Goal: Transaction & Acquisition: Download file/media

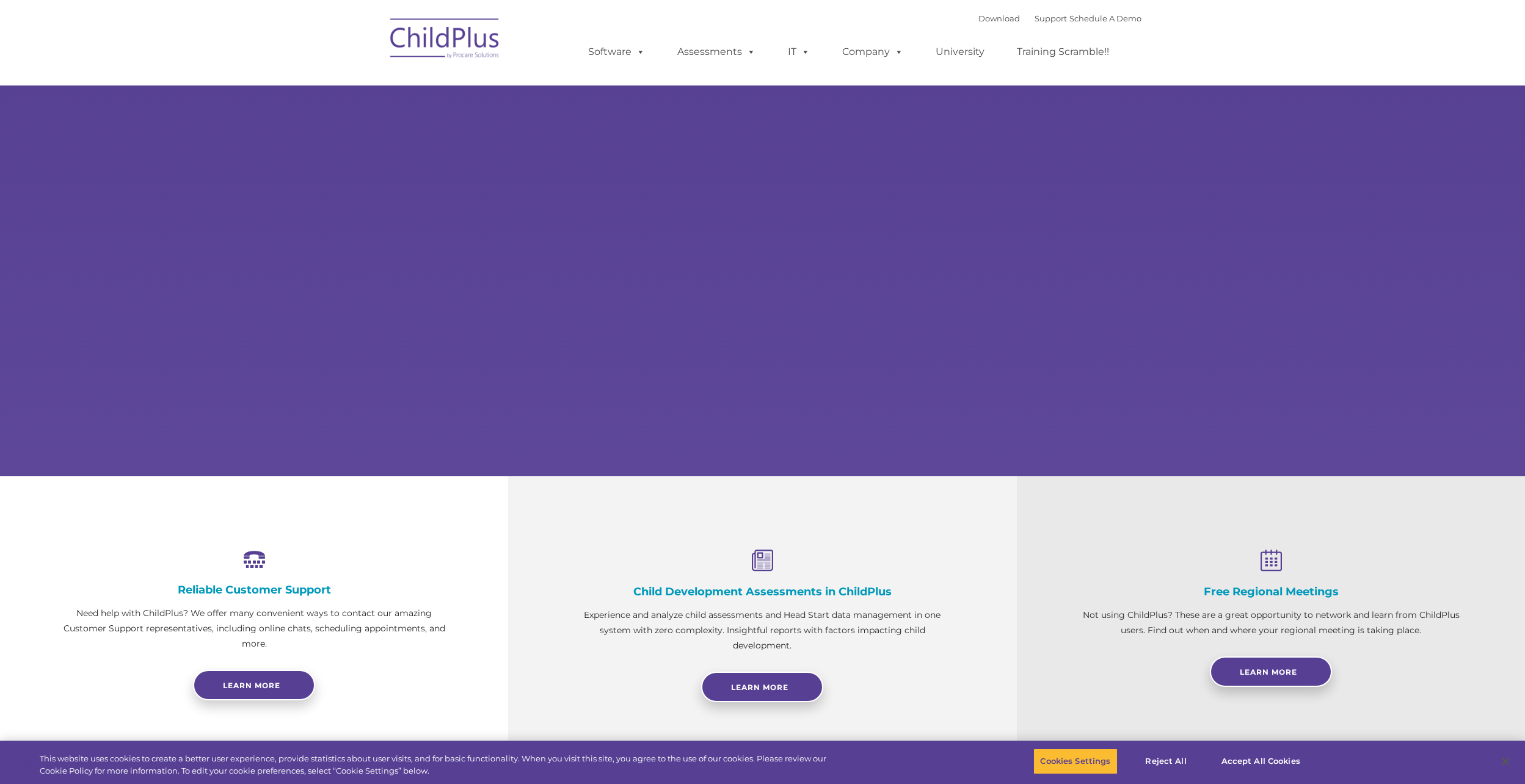
select select "MEDIUM"
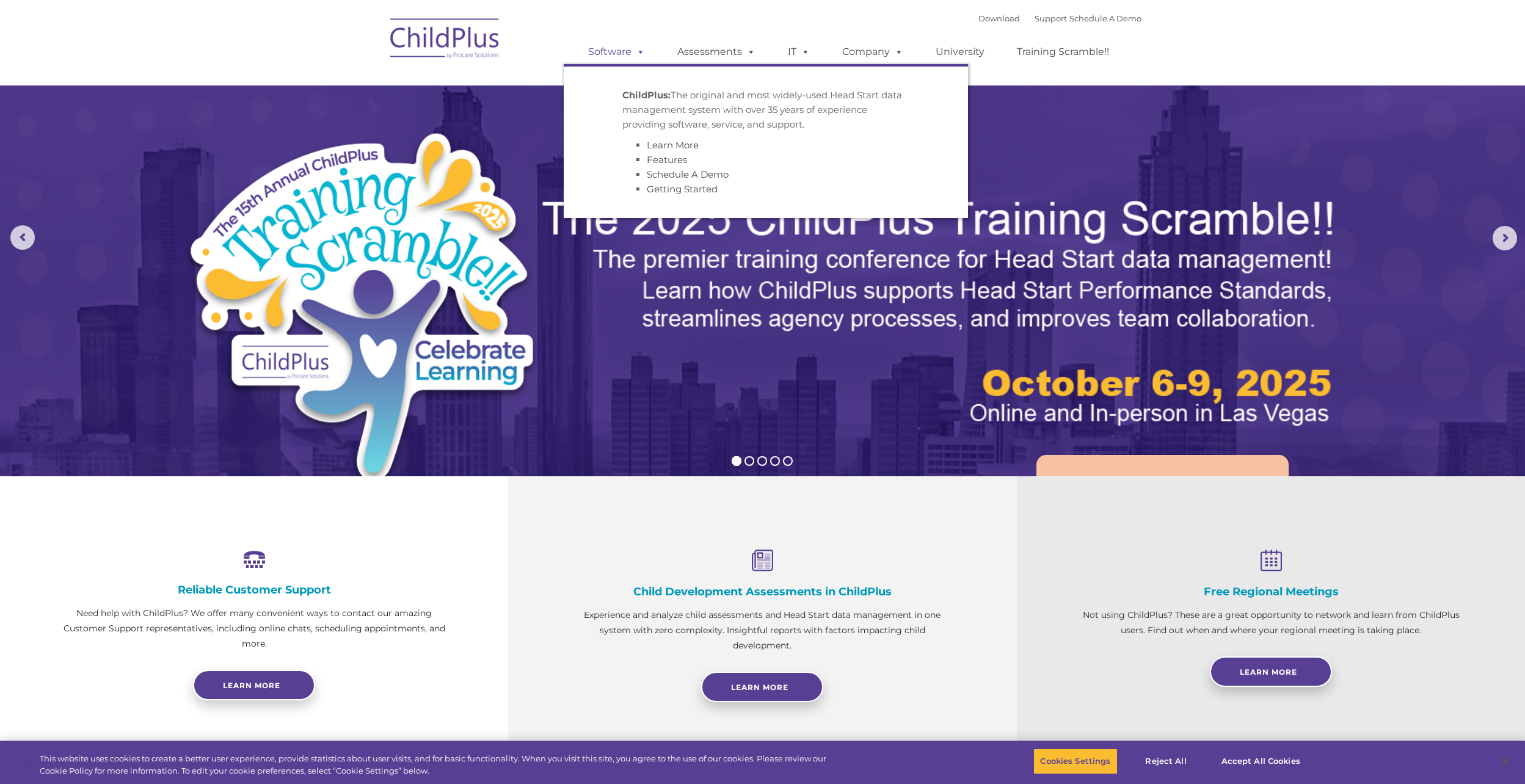
click at [611, 45] on link "Software" at bounding box center [616, 52] width 82 height 24
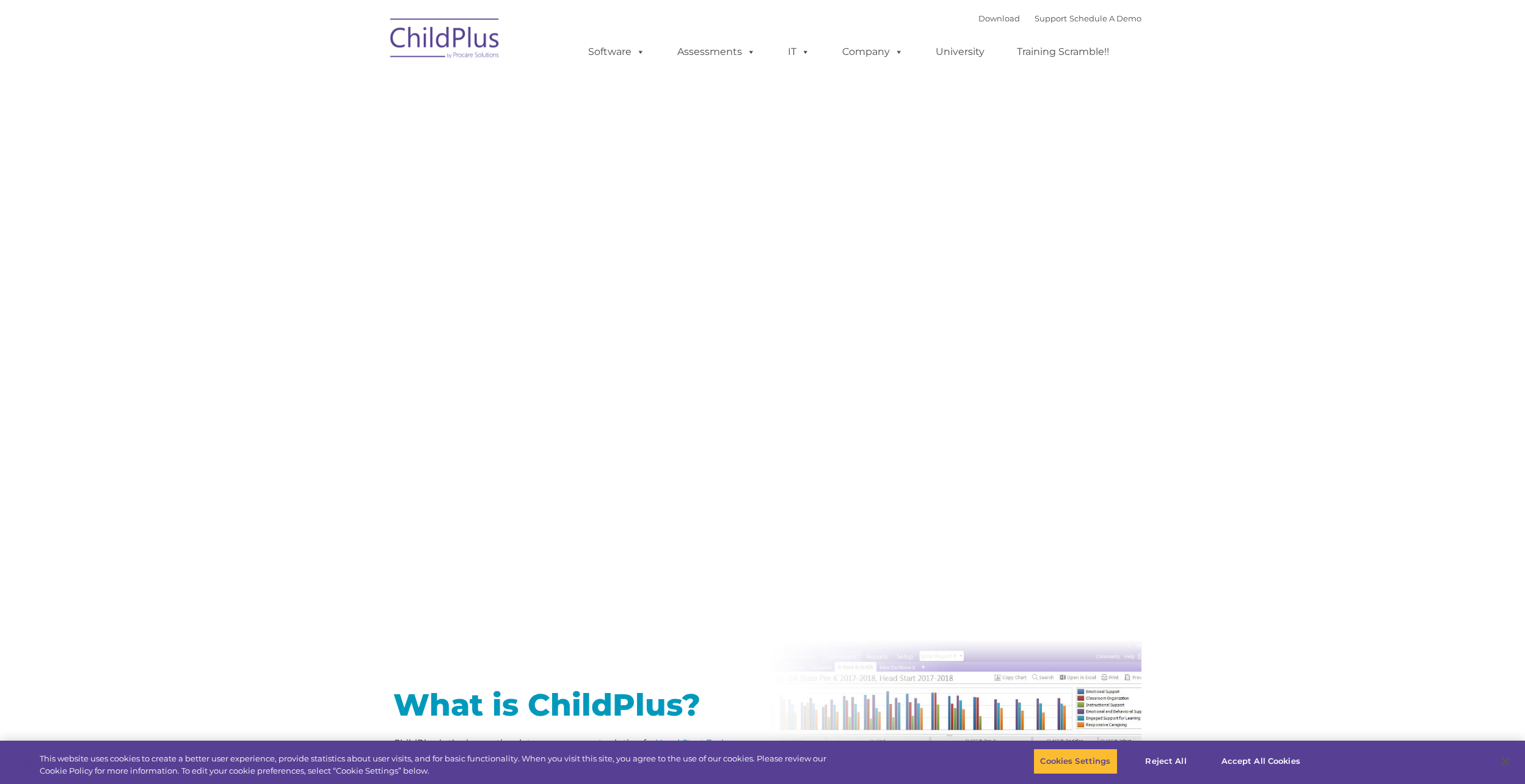
type input ""
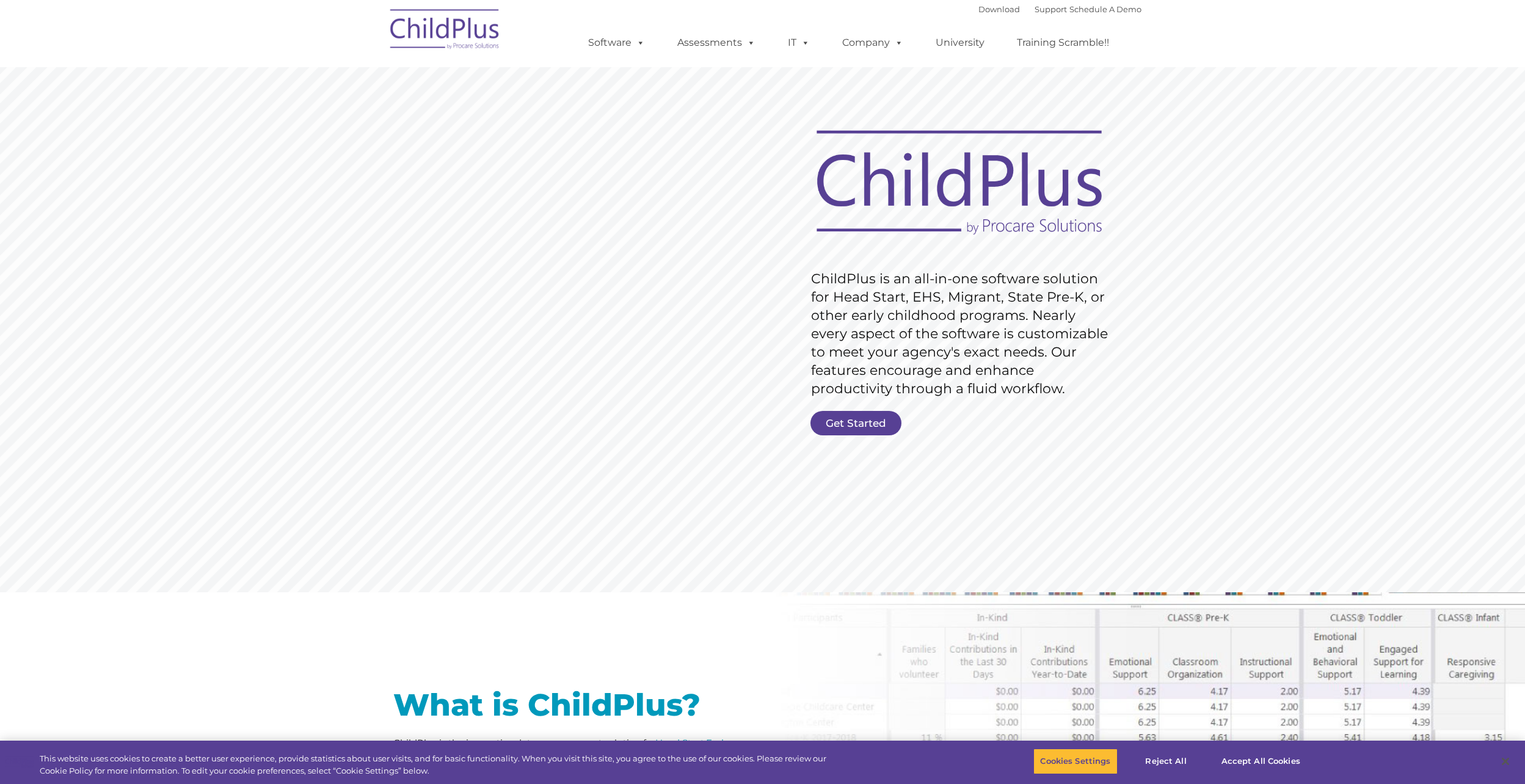
click at [437, 40] on img at bounding box center [445, 31] width 122 height 61
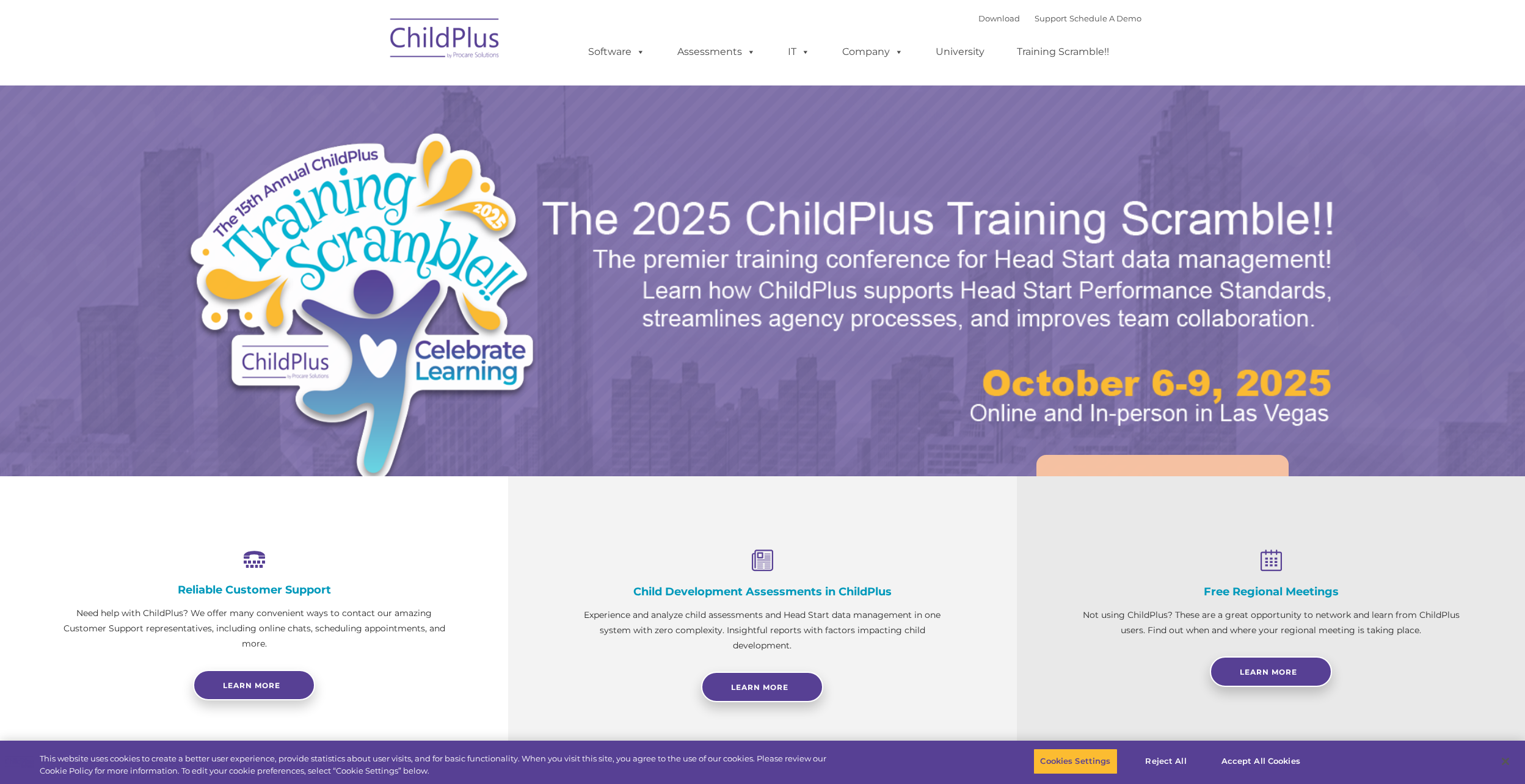
select select "MEDIUM"
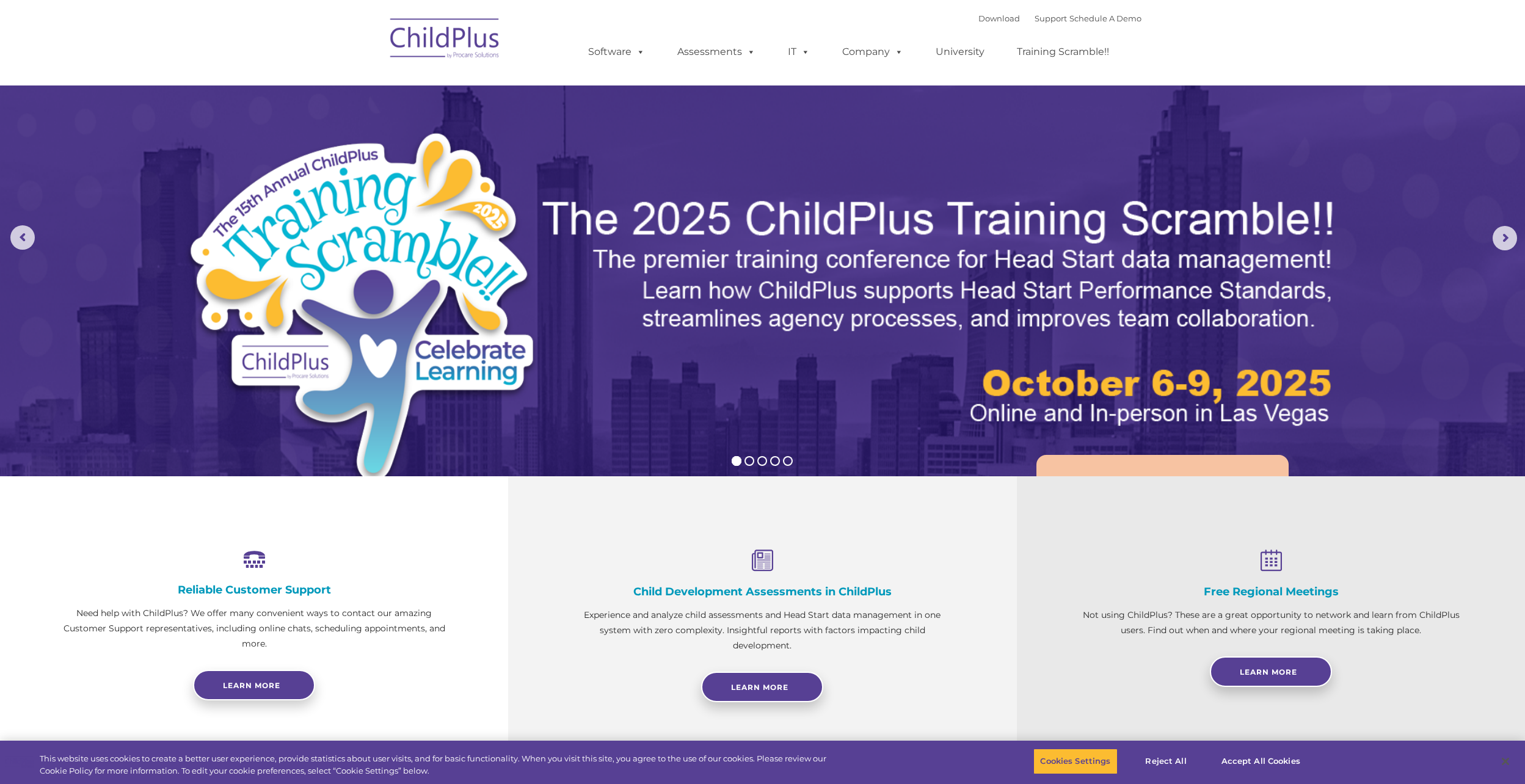
click at [983, 25] on div "Download Support | Schedule A Demo " at bounding box center [1060, 18] width 163 height 18
click at [983, 19] on link "Download" at bounding box center [999, 18] width 41 height 10
